Goal: Task Accomplishment & Management: Manage account settings

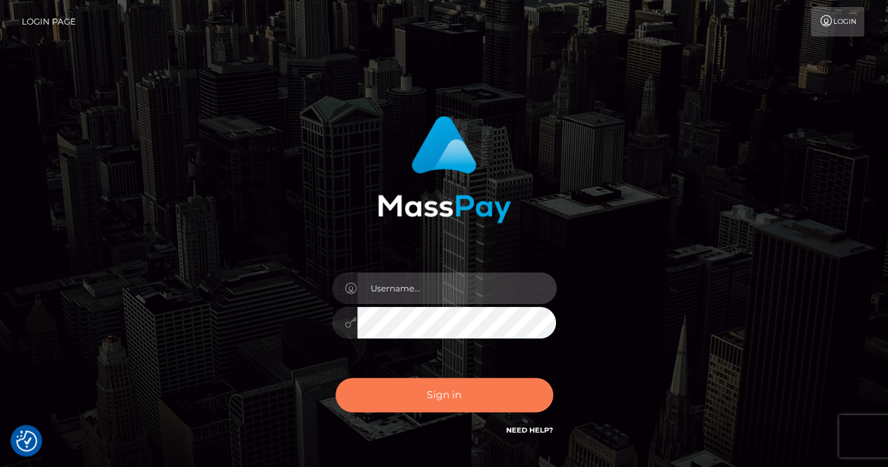
type input "renaoceo"
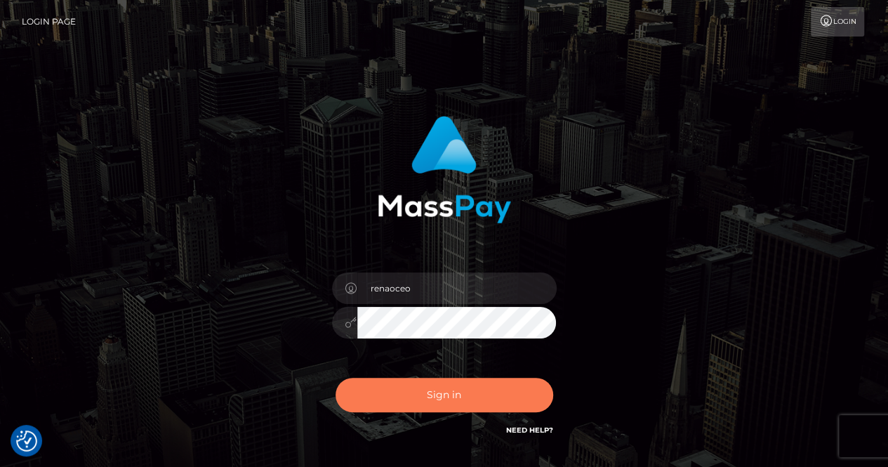
click at [478, 390] on button "Sign in" at bounding box center [445, 395] width 218 height 34
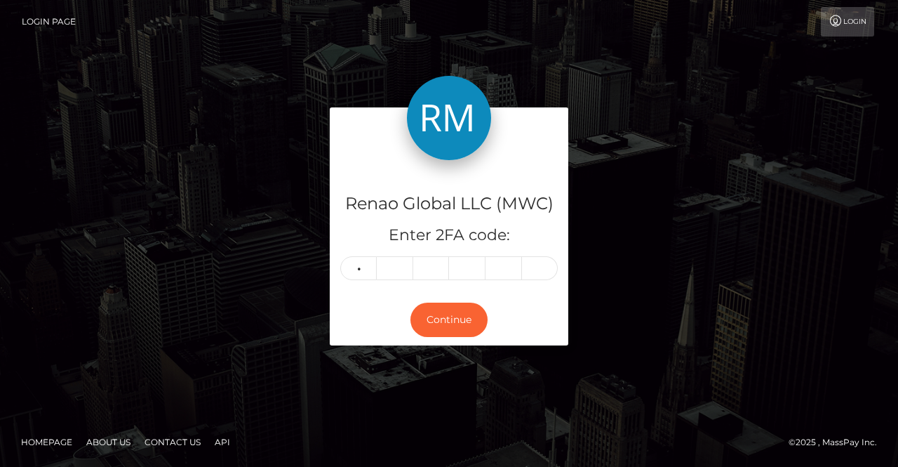
type input "5"
type input "4"
type input "8"
type input "7"
type input "9"
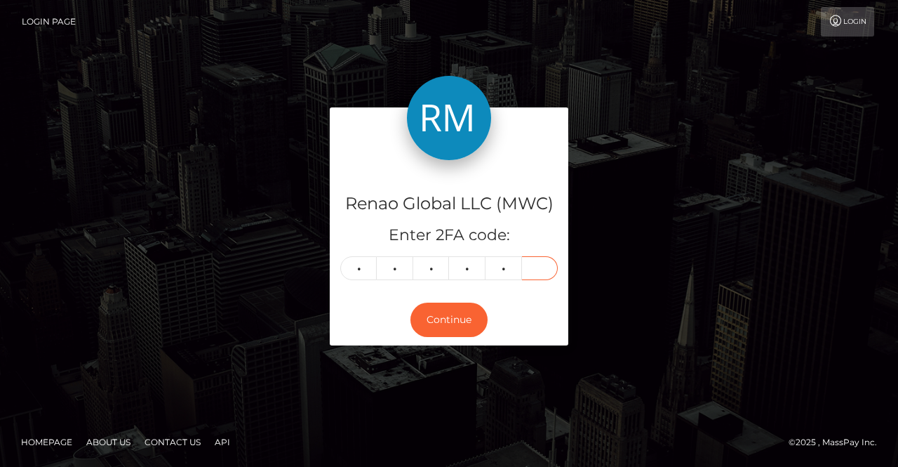
type input "2"
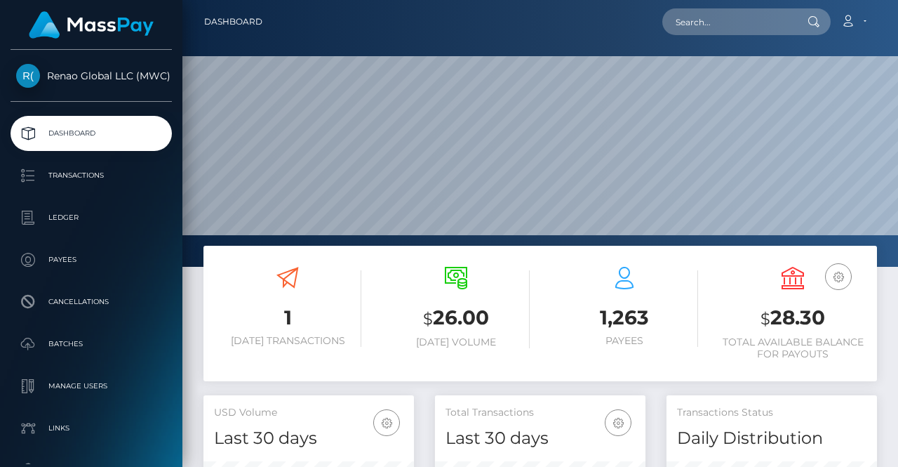
scroll to position [248, 211]
click at [866, 22] on link "Account" at bounding box center [853, 21] width 41 height 29
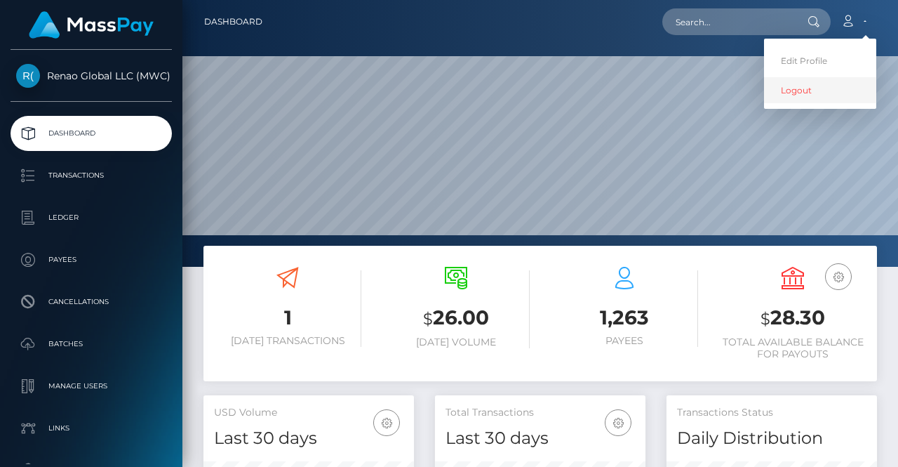
click at [796, 91] on link "Logout" at bounding box center [820, 90] width 112 height 26
